Goal: Information Seeking & Learning: Learn about a topic

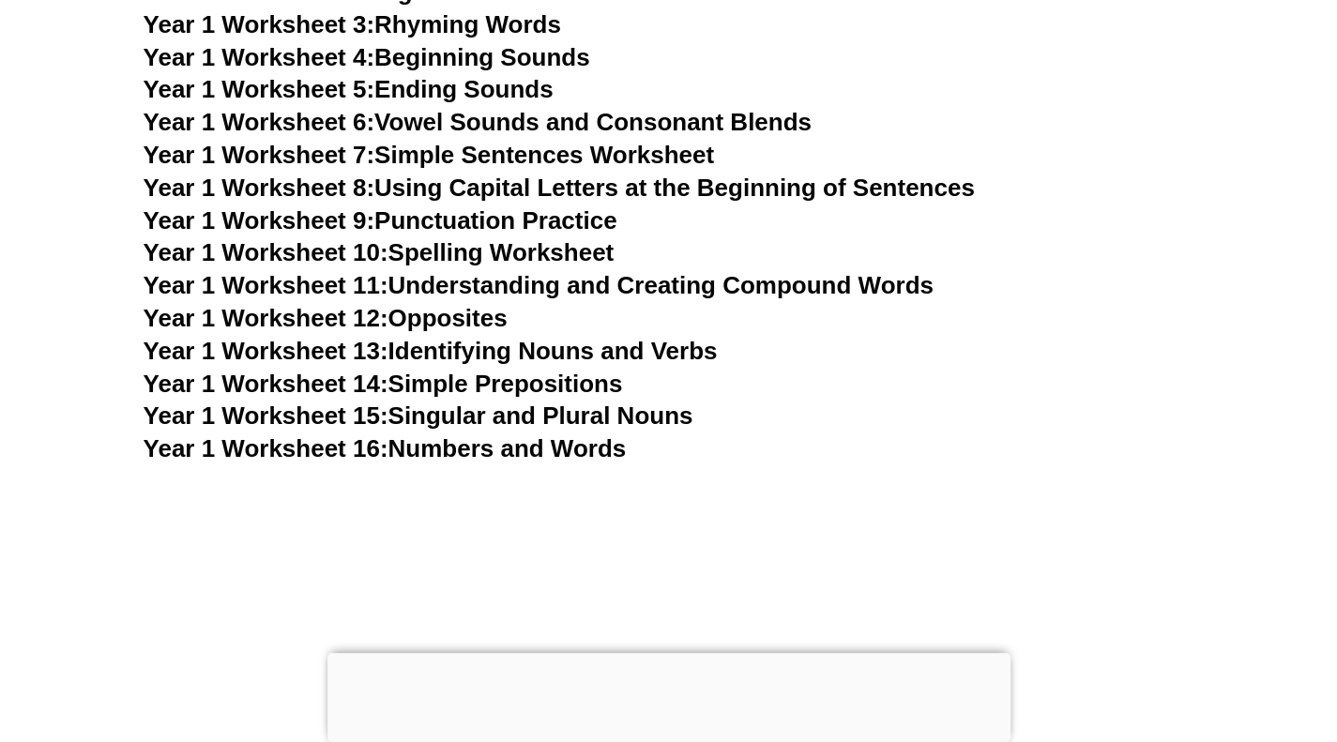
click at [675, 354] on link "Year 1 Worksheet 13: Identifying Nouns and Verbs" at bounding box center [431, 351] width 574 height 28
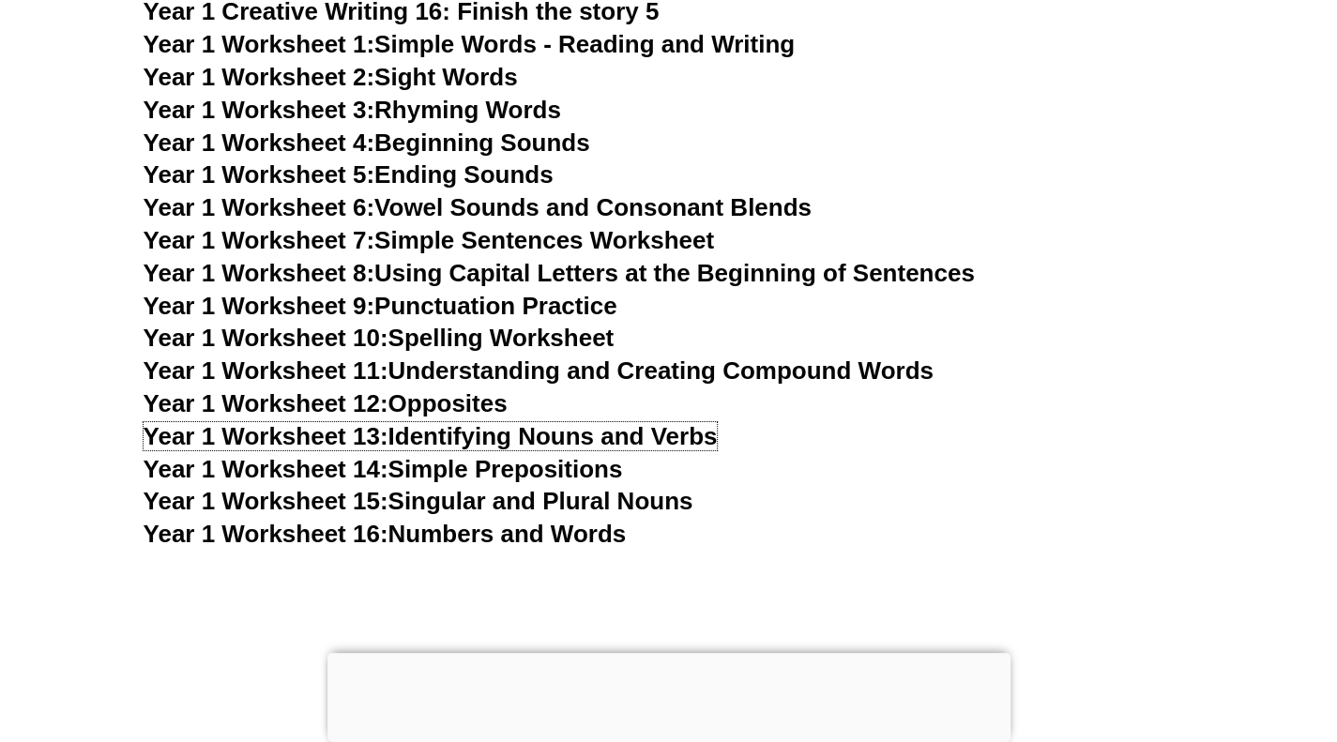
scroll to position [3524, 0]
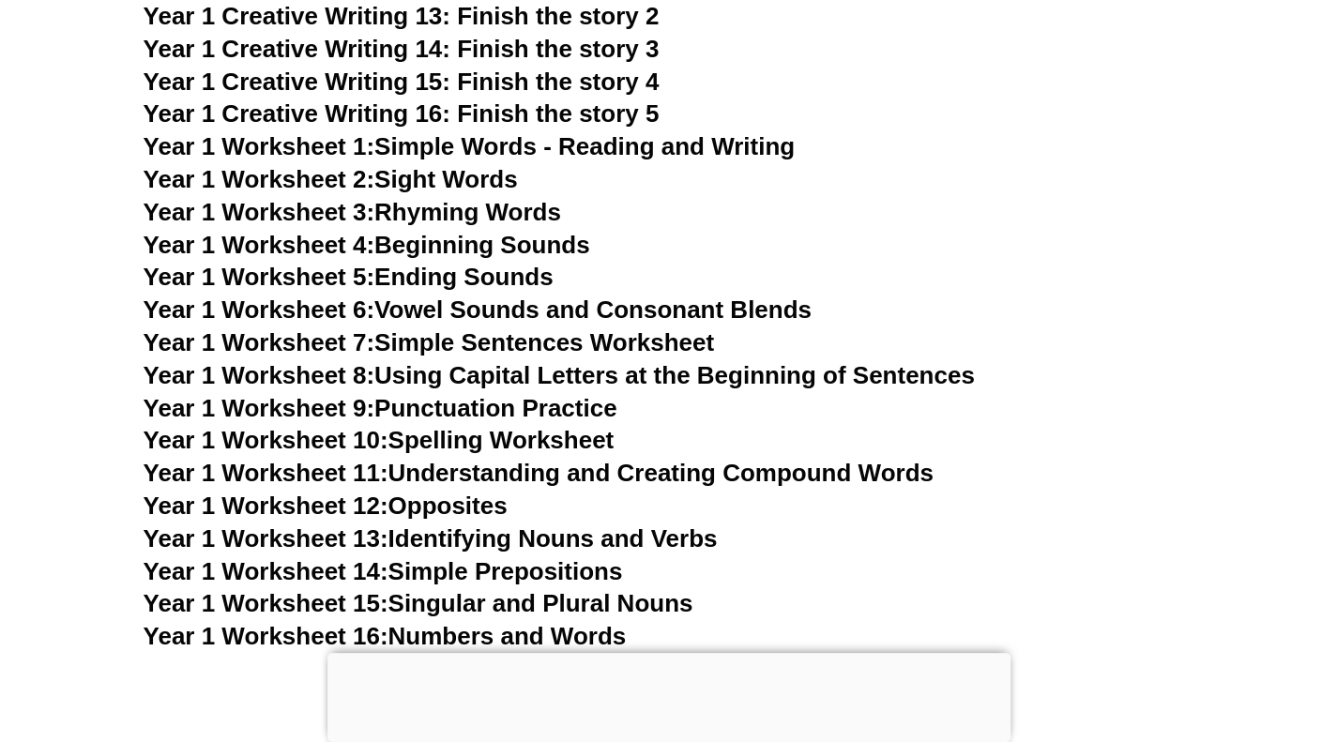
click at [436, 176] on link "Year 1 Worksheet 2: Sight Words" at bounding box center [331, 179] width 374 height 28
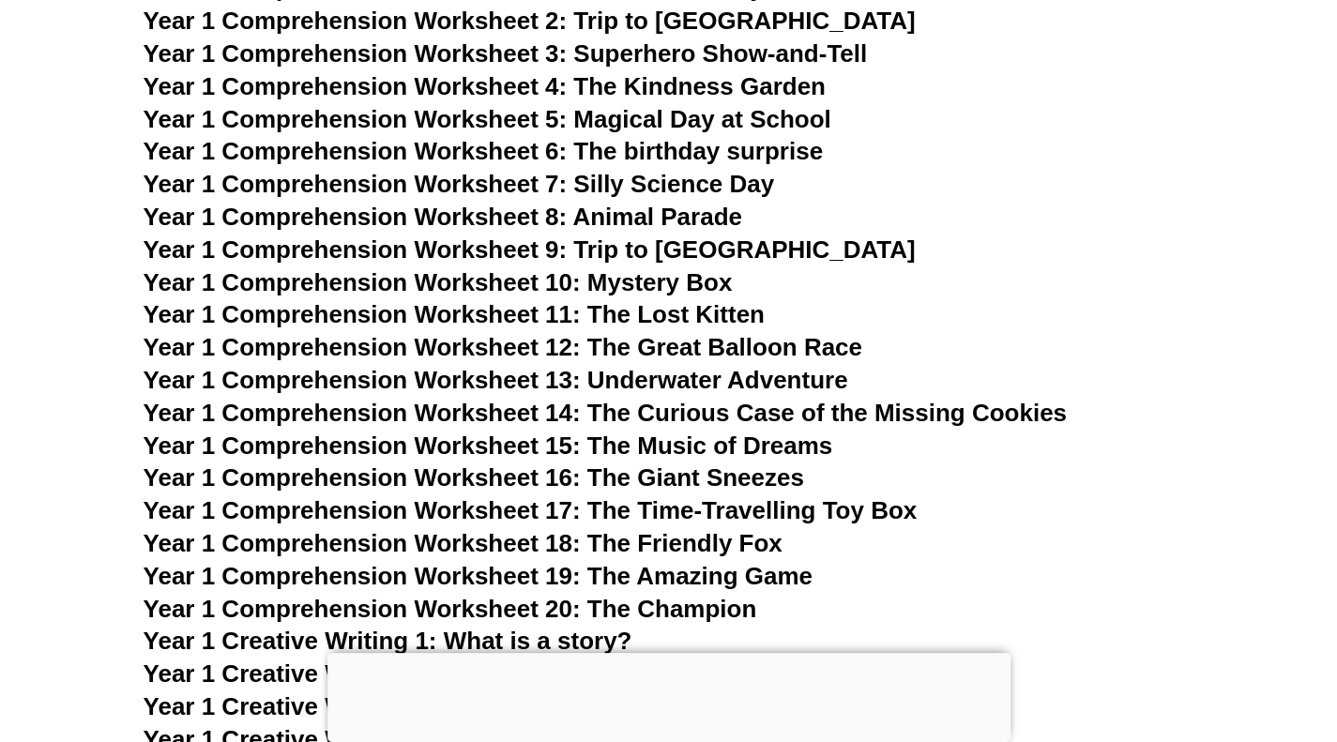
scroll to position [2398, 0]
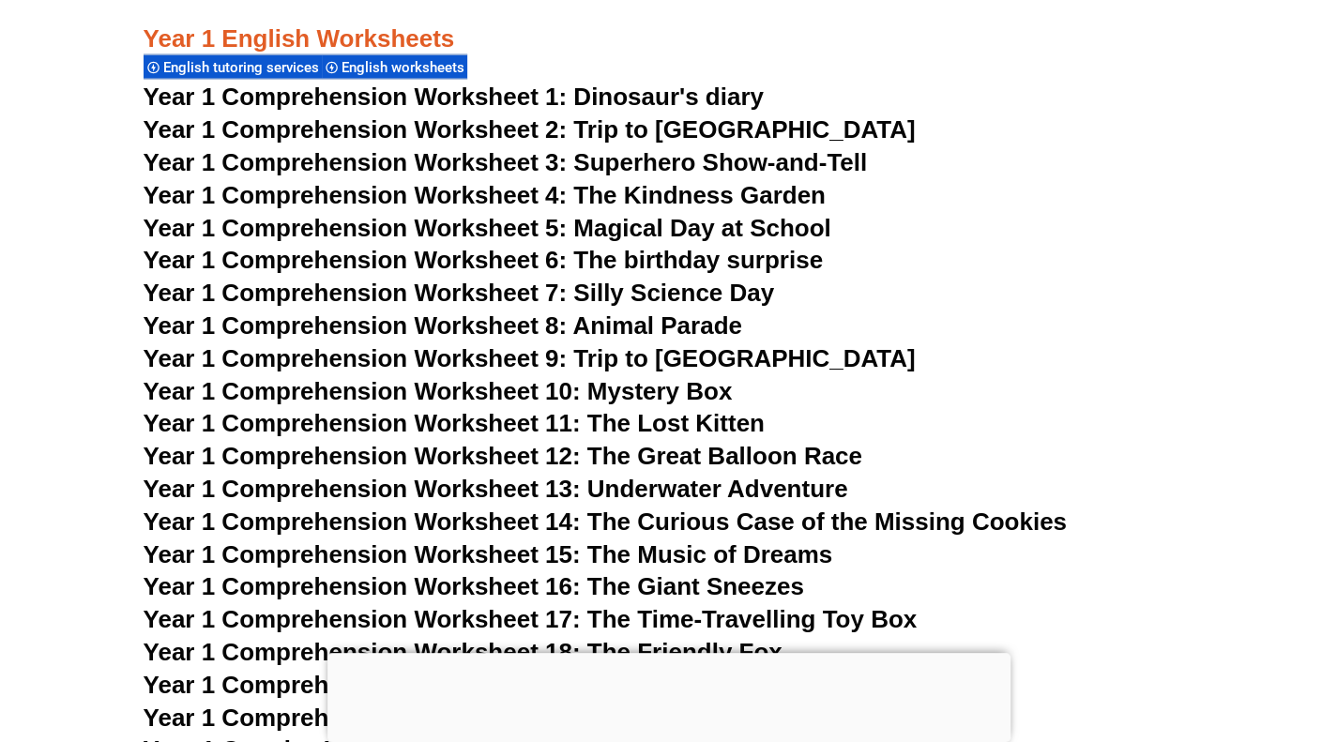
click at [495, 99] on span "Year 1 Comprehension Worksheet 1: Dinosaur's diary" at bounding box center [454, 97] width 620 height 28
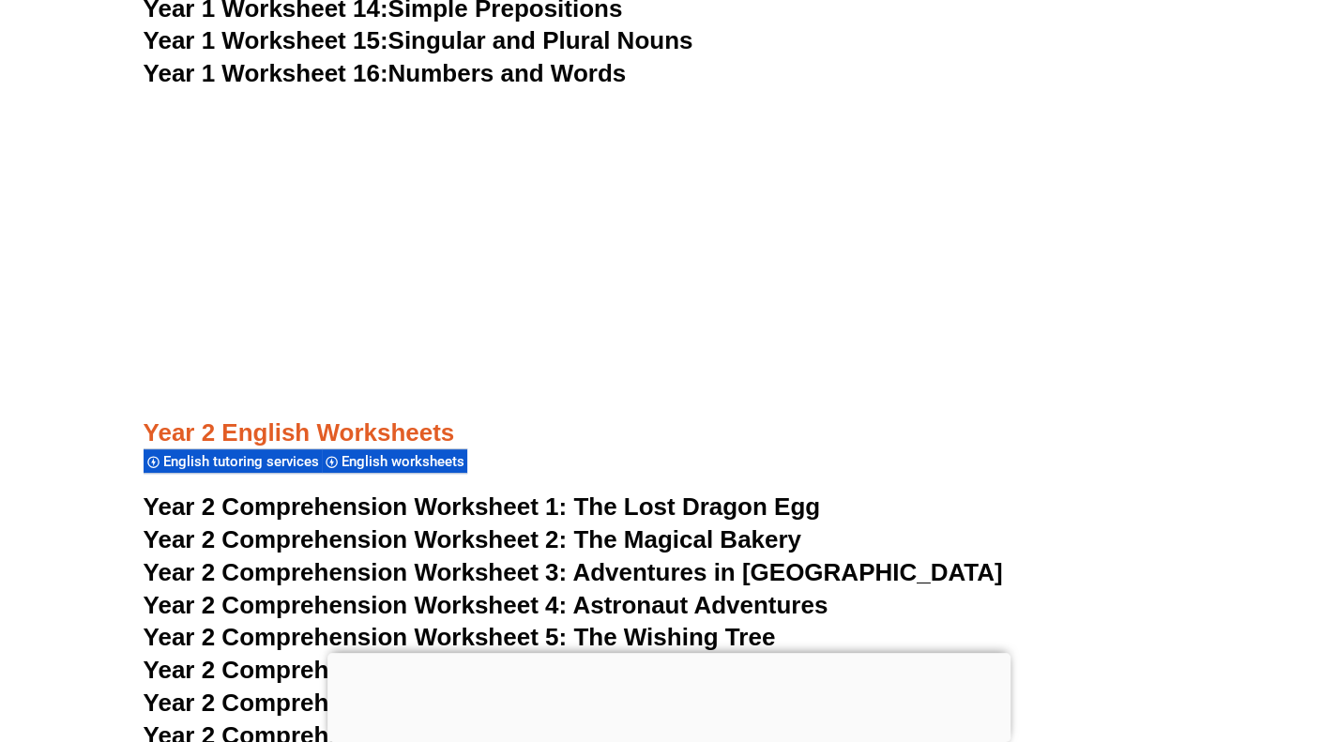
scroll to position [3618, 0]
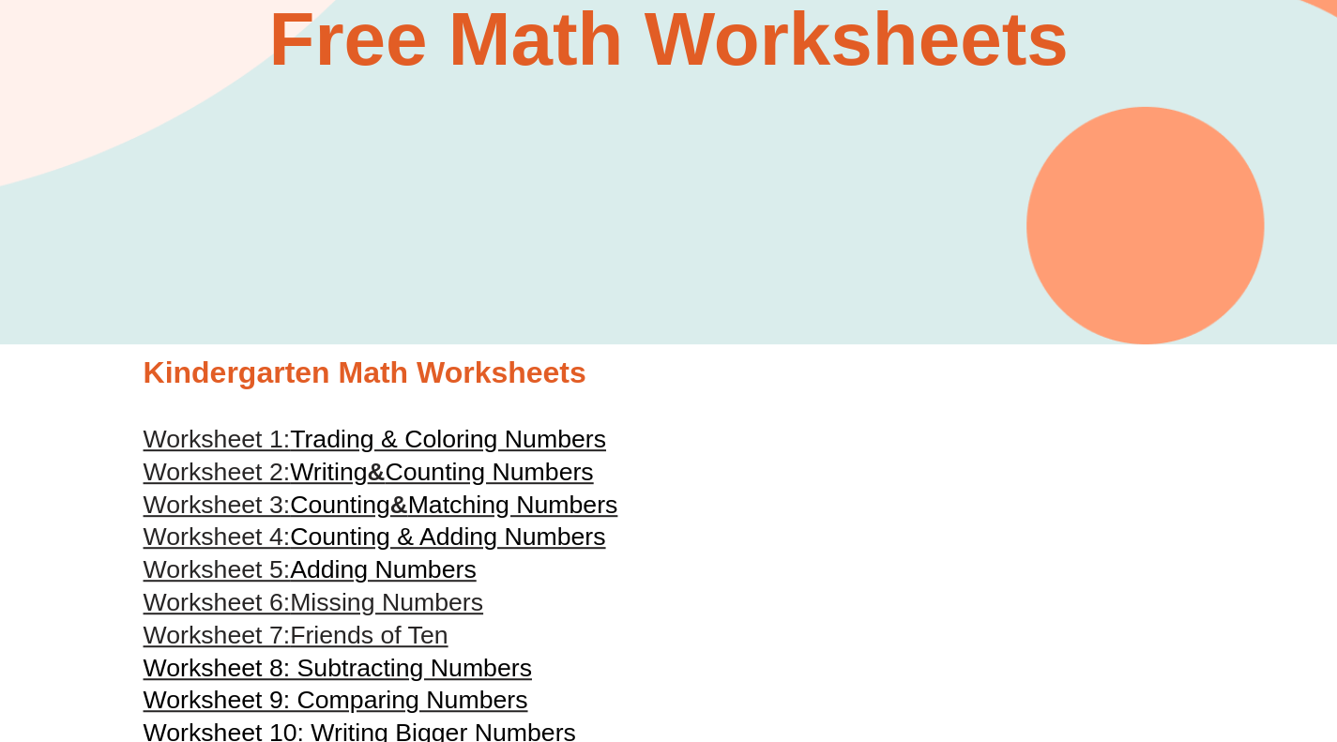
scroll to position [563, 0]
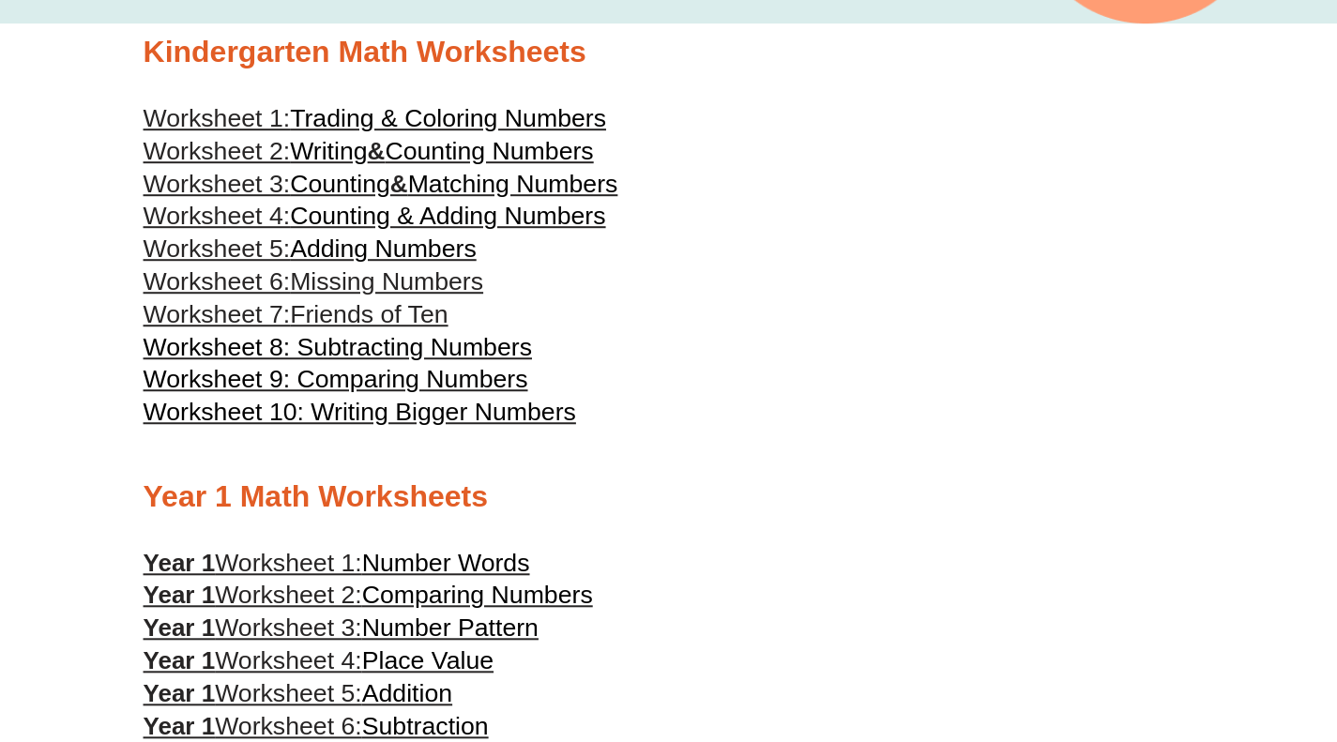
click at [455, 389] on span "Worksheet 9: Comparing Numbers" at bounding box center [336, 379] width 385 height 28
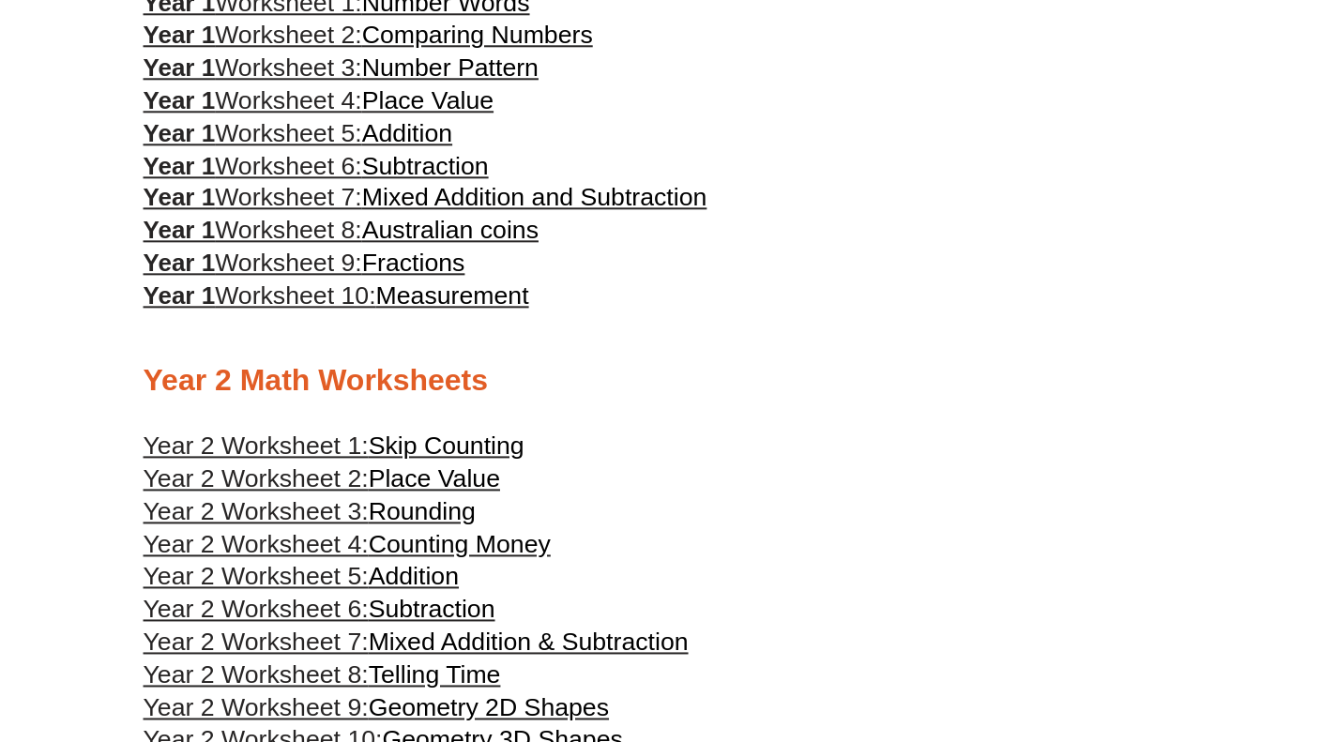
scroll to position [1126, 0]
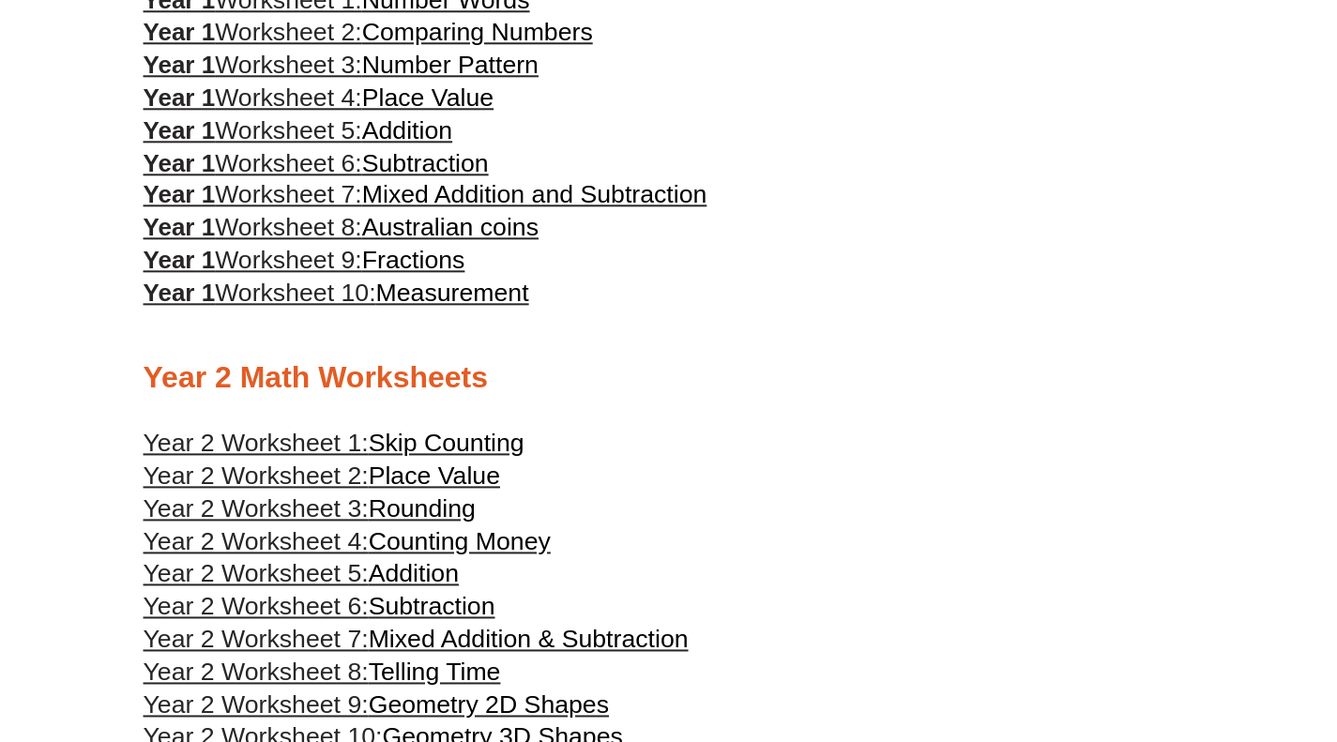
click at [637, 208] on span "Mixed Addition and Subtraction" at bounding box center [534, 194] width 345 height 28
click at [464, 307] on span "Measurement" at bounding box center [451, 293] width 153 height 28
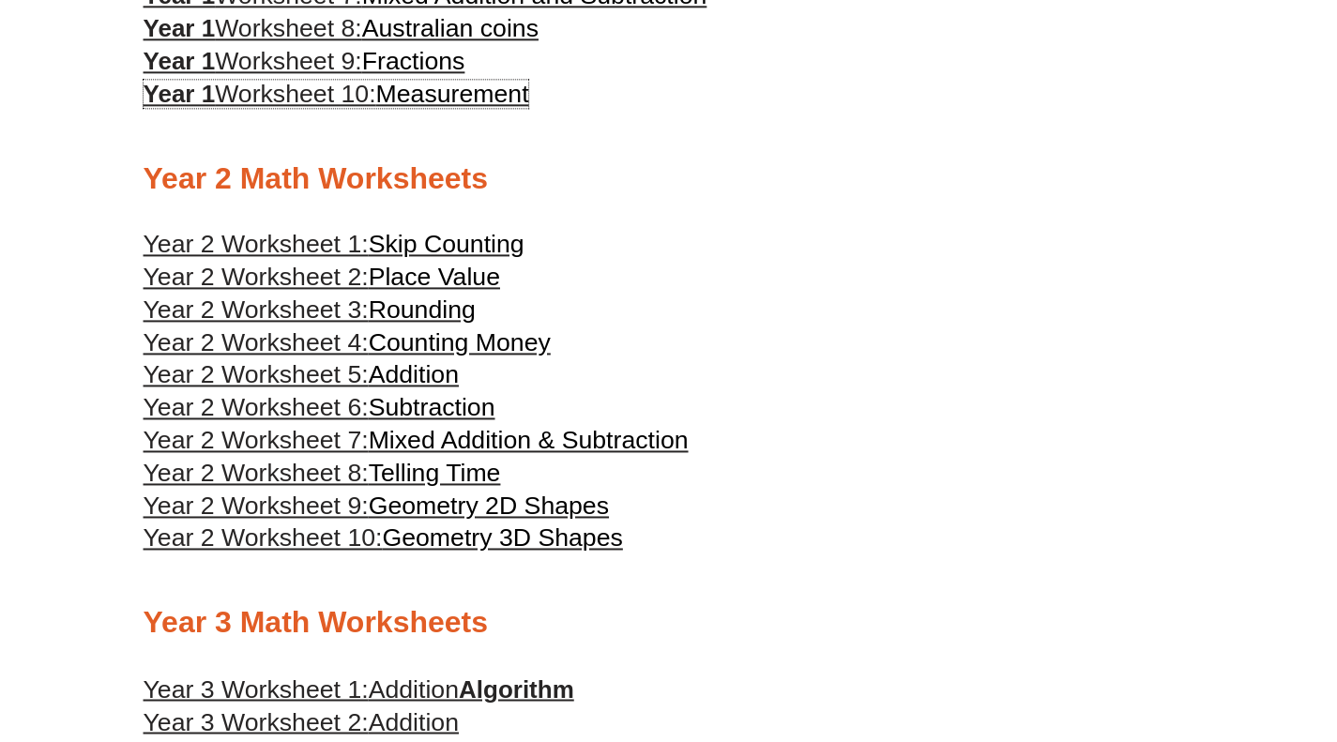
scroll to position [1407, 0]
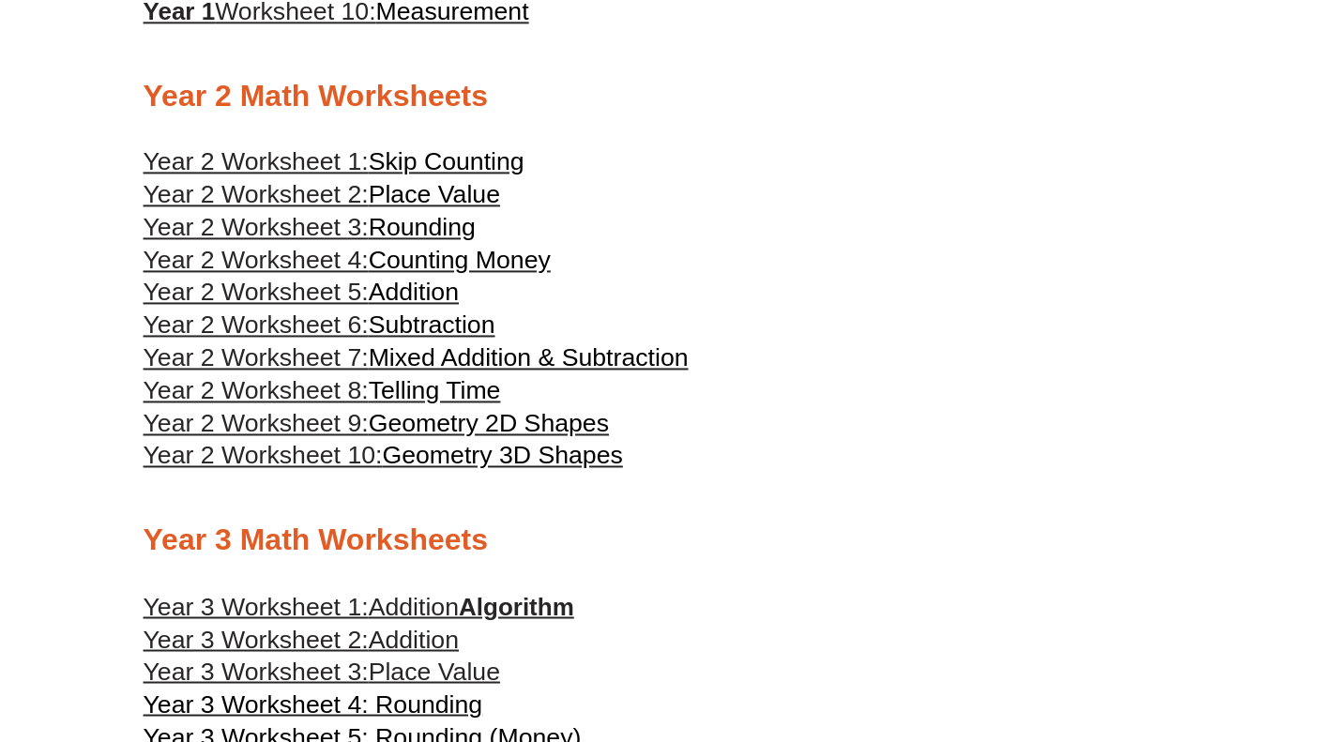
click at [430, 404] on span "Telling Time" at bounding box center [435, 390] width 132 height 28
click at [398, 175] on span "Skip Counting" at bounding box center [447, 161] width 156 height 28
